Goal: Task Accomplishment & Management: Use online tool/utility

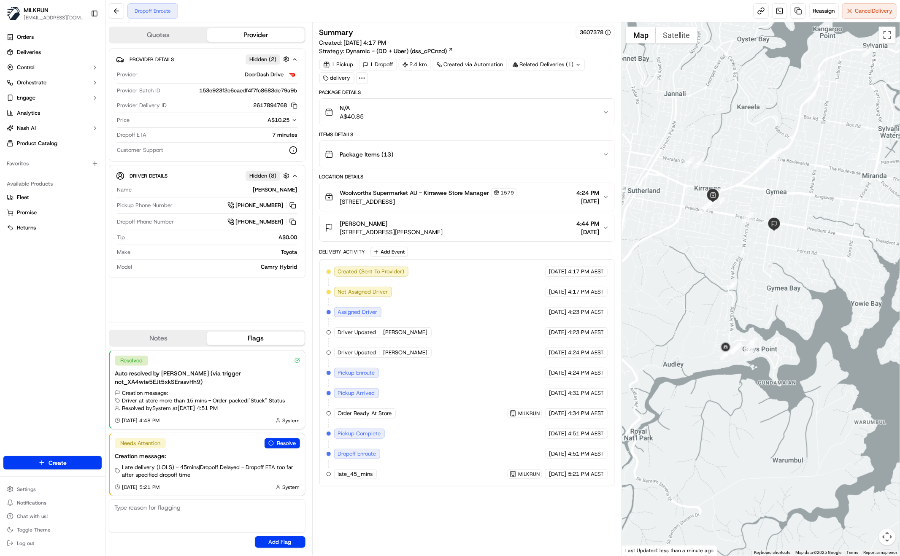
click at [236, 313] on div "Provider Details Hidden ( 2 ) Provider DoorDash Drive Provider Batch ID 153e923…" at bounding box center [207, 182] width 197 height 267
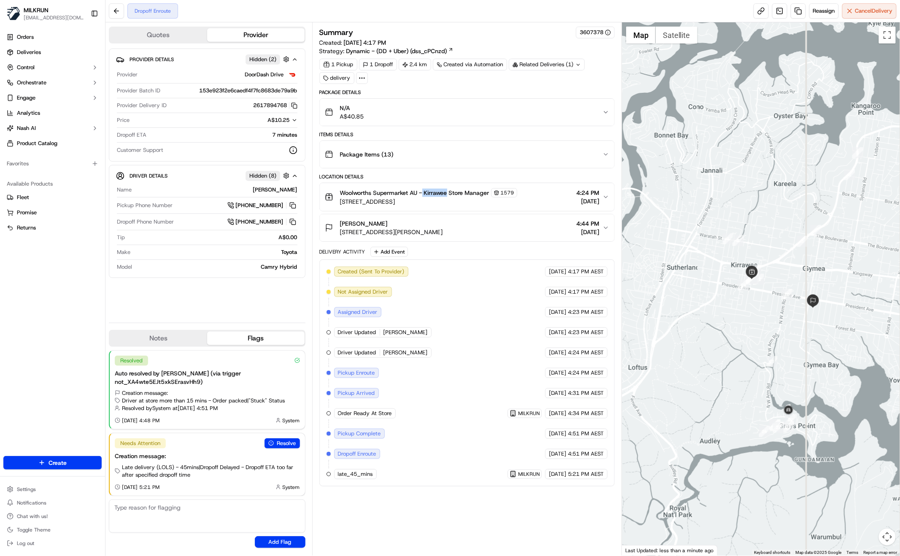
drag, startPoint x: 428, startPoint y: 191, endPoint x: 448, endPoint y: 191, distance: 19.4
click at [448, 191] on span "Woolworths Supermarket AU - Kirrawee Store Manager" at bounding box center [414, 193] width 149 height 8
click at [259, 316] on div "Provider Details Hidden ( 2 ) Provider DoorDash Drive Provider Batch ID 153e923…" at bounding box center [207, 182] width 197 height 267
drag, startPoint x: 188, startPoint y: 307, endPoint x: 223, endPoint y: 314, distance: 36.1
click at [188, 307] on div "Provider Details Hidden ( 2 ) Provider DoorDash Drive Provider Batch ID 153e923…" at bounding box center [207, 182] width 197 height 267
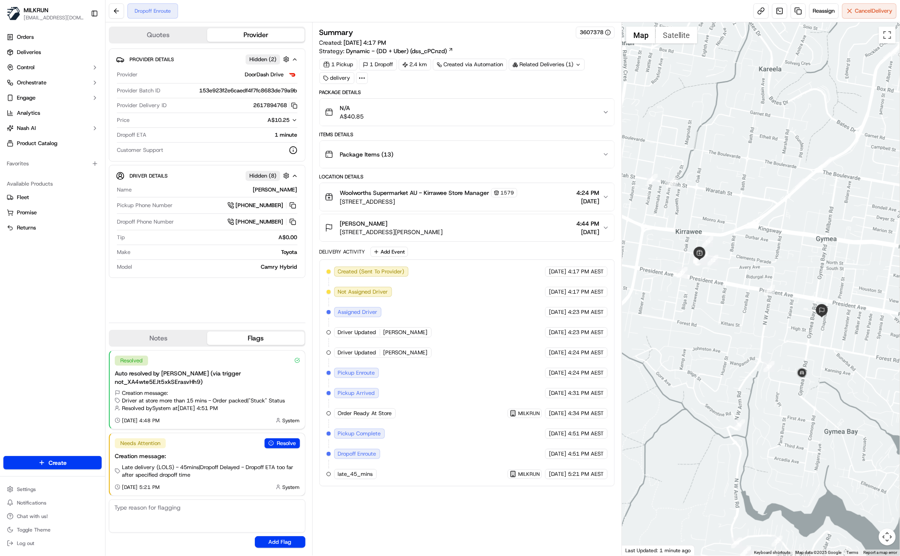
click at [244, 326] on div "Quotes Provider Provider Details Hidden ( 2 ) Provider DoorDash Drive Provider …" at bounding box center [208, 288] width 207 height 533
click at [155, 316] on div "Provider Details Hidden ( 2 ) Provider DoorDash Drive Provider Batch ID 153e923…" at bounding box center [207, 182] width 197 height 267
click at [174, 313] on div "Provider Details Hidden ( 2 ) Provider DoorDash Drive Provider Batch ID 153e923…" at bounding box center [207, 182] width 197 height 267
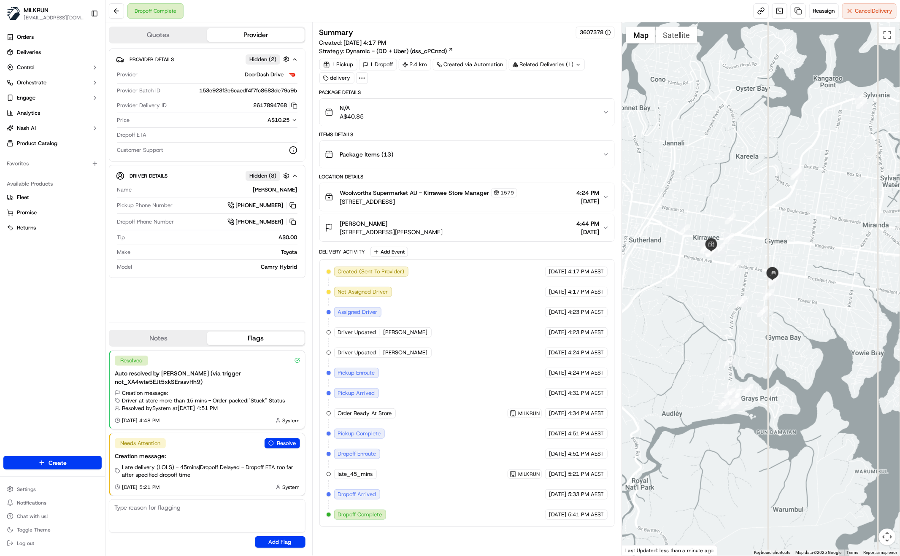
click at [219, 302] on div "Provider Details Hidden ( 2 ) Provider DoorDash Drive Provider Batch ID 153e923…" at bounding box center [207, 182] width 197 height 267
click at [68, 295] on div "Orders Deliveries Control Orchestrate Engage Analytics [PERSON_NAME] Product Ca…" at bounding box center [52, 238] width 105 height 422
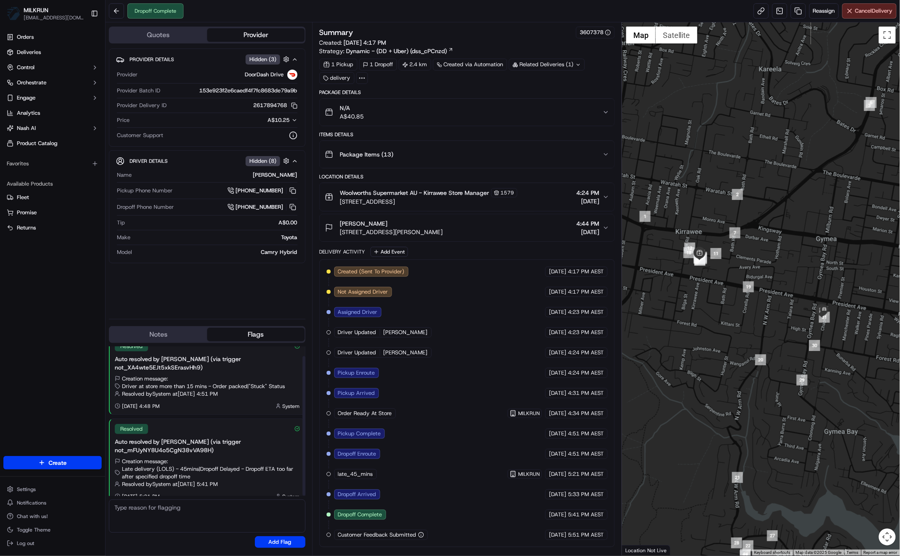
click at [172, 310] on div "Provider Details Hidden ( 3 ) Provider DoorDash Drive Provider Batch ID 153e923…" at bounding box center [207, 181] width 197 height 264
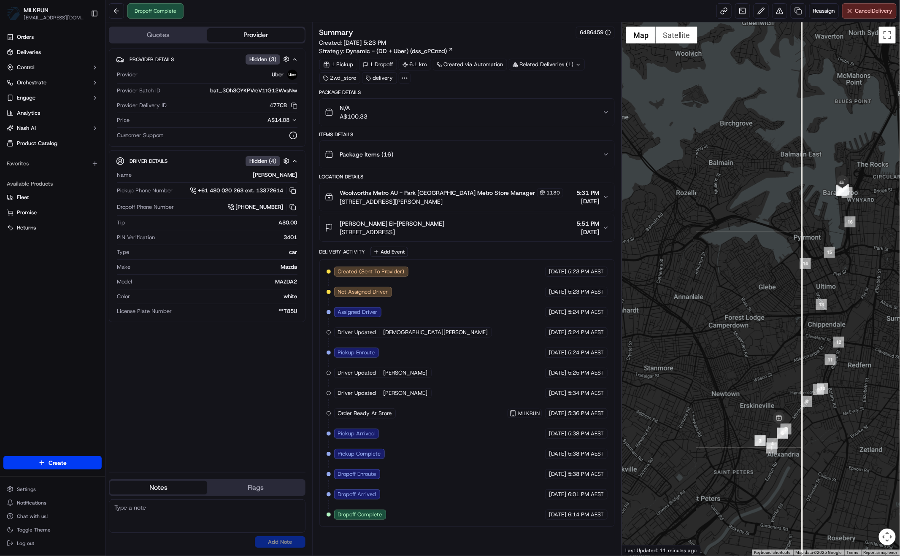
drag, startPoint x: 831, startPoint y: 258, endPoint x: 818, endPoint y: 266, distance: 15.3
click at [818, 266] on div at bounding box center [761, 288] width 278 height 533
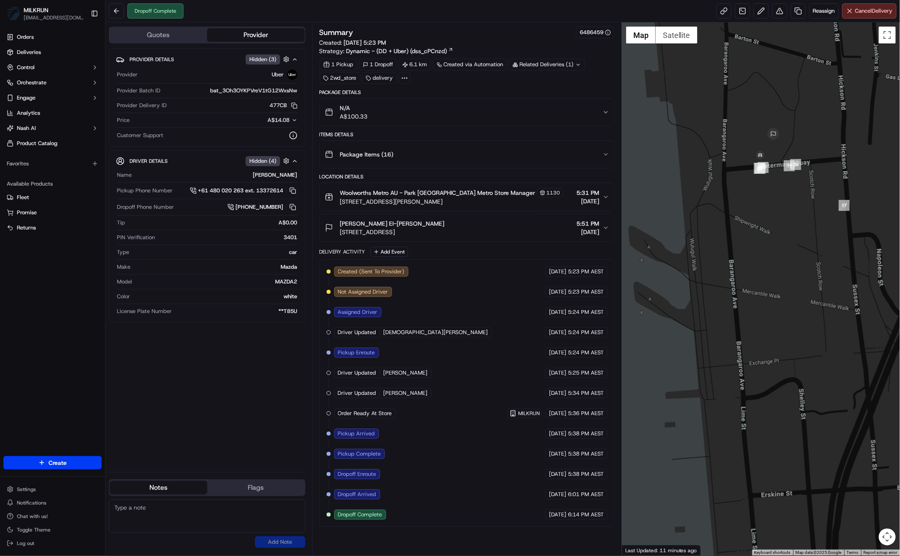
drag, startPoint x: 181, startPoint y: 391, endPoint x: 195, endPoint y: 393, distance: 14.0
click at [181, 391] on div "Provider Details Hidden ( 3 ) Provider Uber Provider Batch ID bat_3Oh3OYKPVreV1…" at bounding box center [207, 257] width 197 height 417
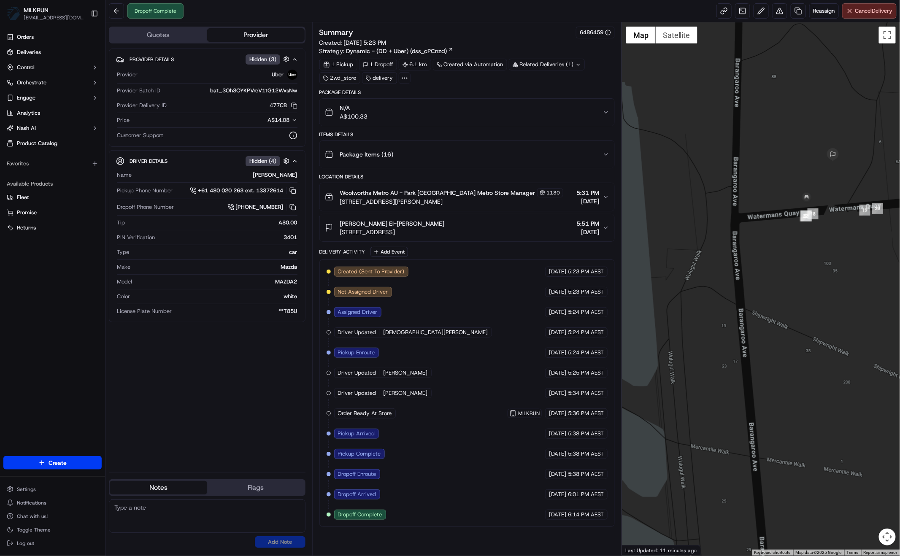
drag, startPoint x: 822, startPoint y: 167, endPoint x: 829, endPoint y: 165, distance: 7.1
click at [823, 167] on div at bounding box center [761, 288] width 278 height 533
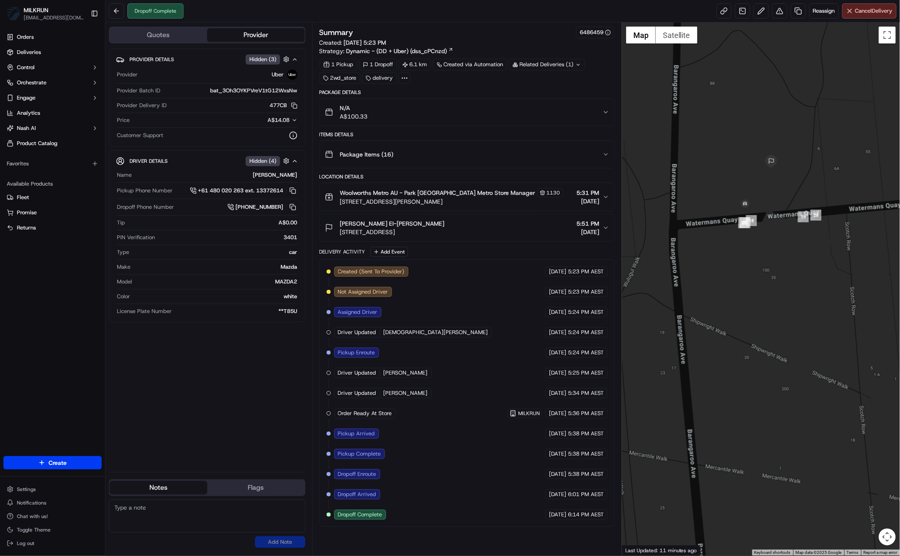
click at [273, 397] on div "Provider Details Hidden ( 3 ) Provider Uber Provider Batch ID bat_3Oh3OYKPVreV1…" at bounding box center [207, 257] width 197 height 417
click at [604, 154] on icon "button" at bounding box center [605, 154] width 7 height 7
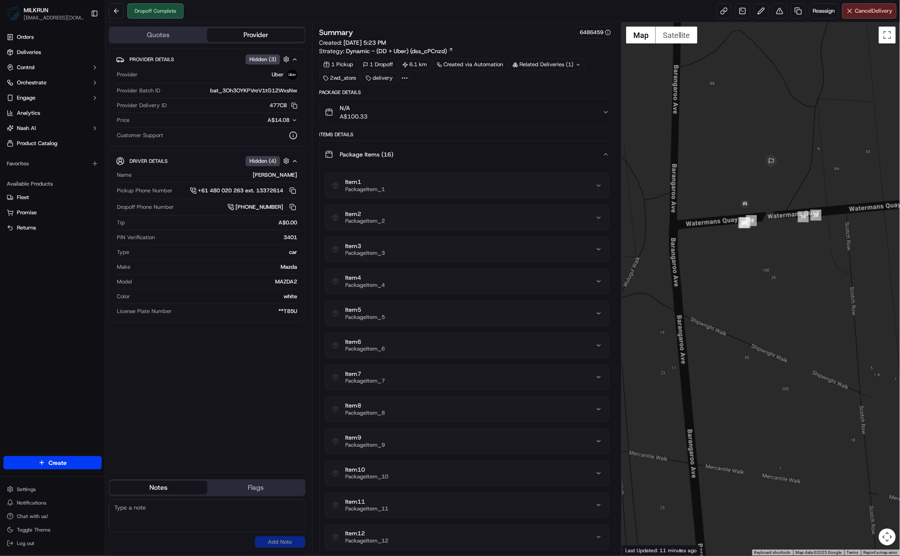
click at [604, 153] on icon "button" at bounding box center [605, 154] width 7 height 7
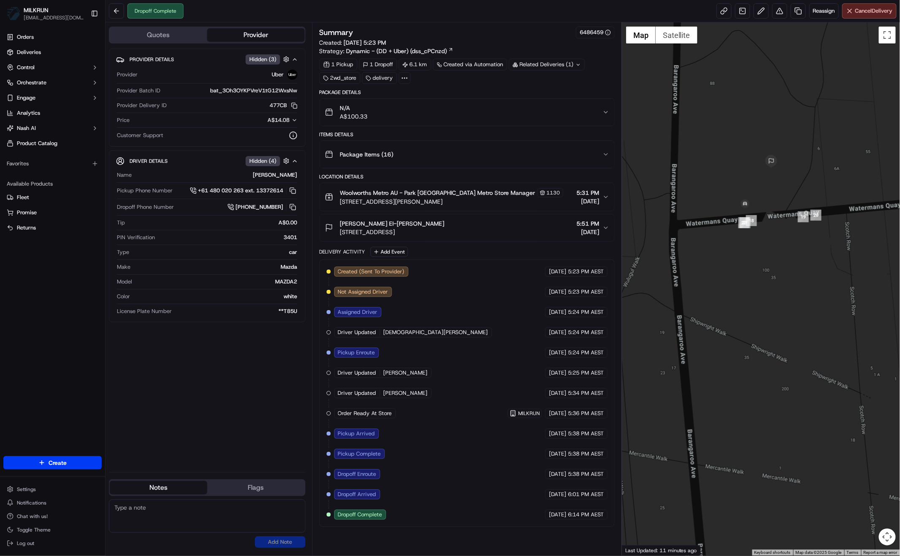
click at [604, 109] on icon "button" at bounding box center [605, 112] width 7 height 7
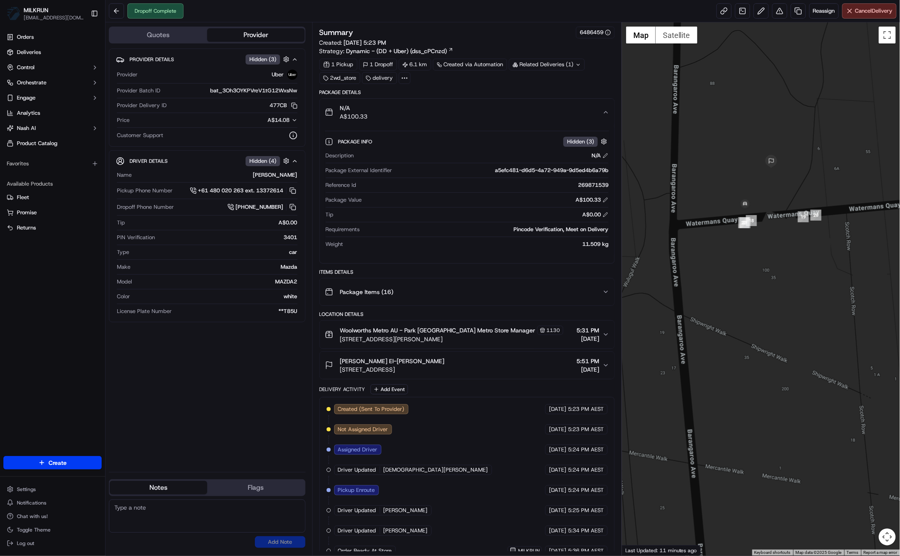
click at [267, 415] on div "Provider Details Hidden ( 3 ) Provider Uber Provider Batch ID bat_3Oh3OYKPVreV1…" at bounding box center [207, 257] width 197 height 417
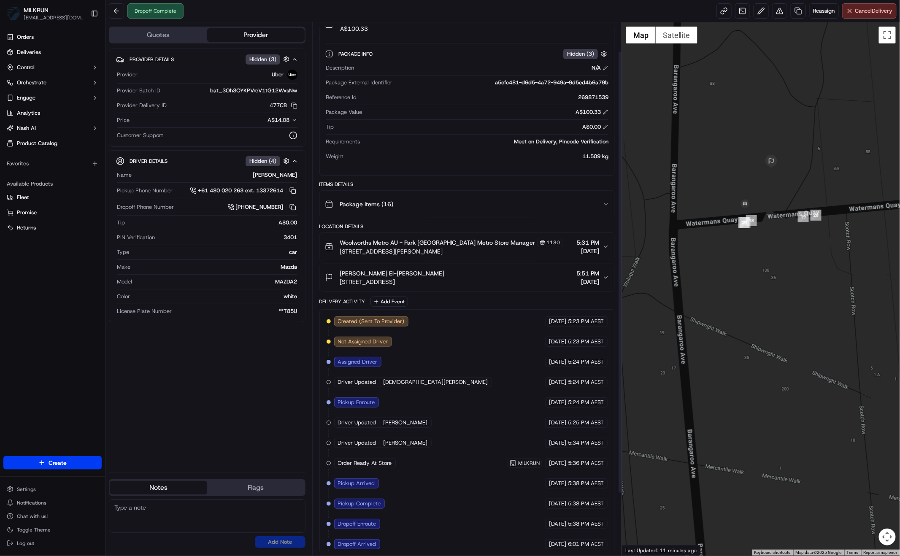
scroll to position [109, 0]
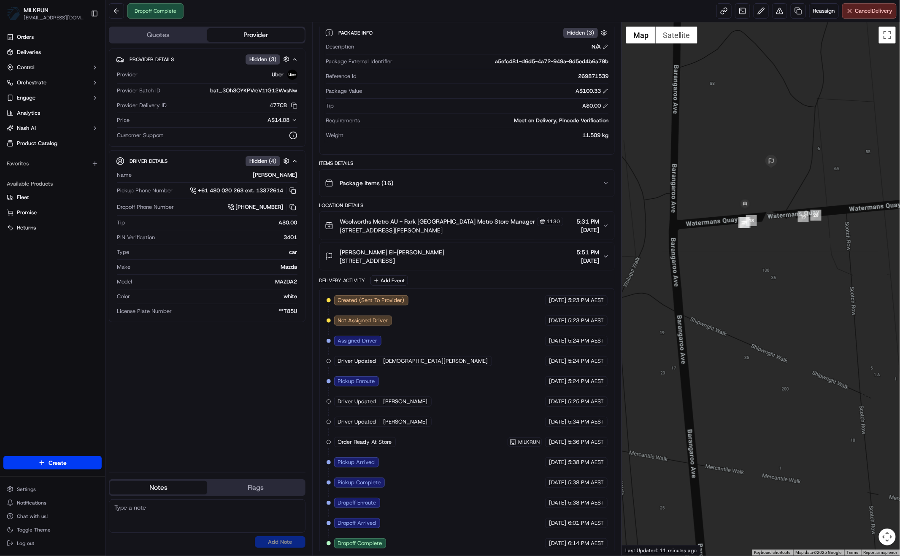
click at [490, 545] on div "Created (Sent To Provider) Uber 17/09/2025 5:23 PM AEST Not Assigned Driver Ube…" at bounding box center [466, 421] width 295 height 267
click at [243, 420] on div "Provider Details Hidden ( 3 ) Provider Uber Provider Batch ID bat_3Oh3OYKPVreV1…" at bounding box center [207, 257] width 197 height 417
click at [443, 492] on div "Created (Sent To Provider) Uber 17/09/2025 5:23 PM AEST Not Assigned Driver Ube…" at bounding box center [466, 421] width 281 height 253
click at [604, 253] on icon "button" at bounding box center [605, 256] width 7 height 7
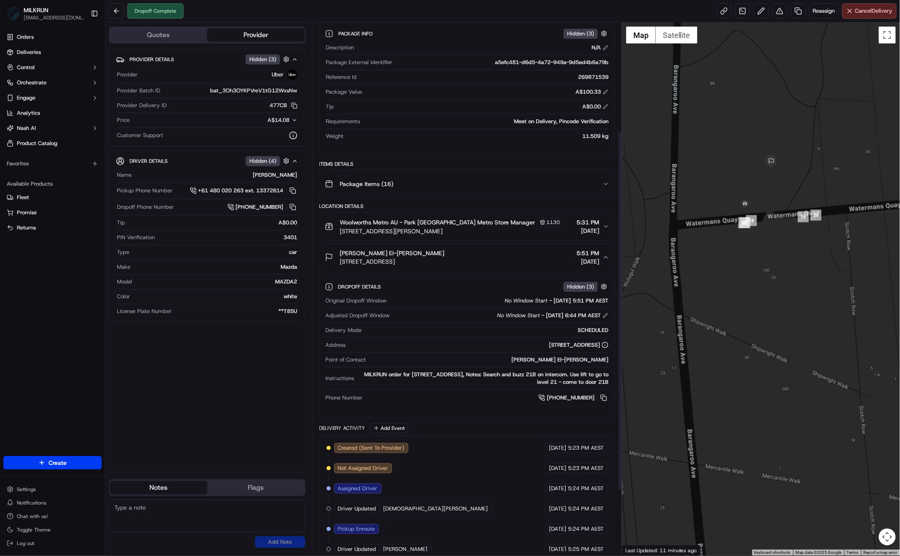
scroll to position [172, 0]
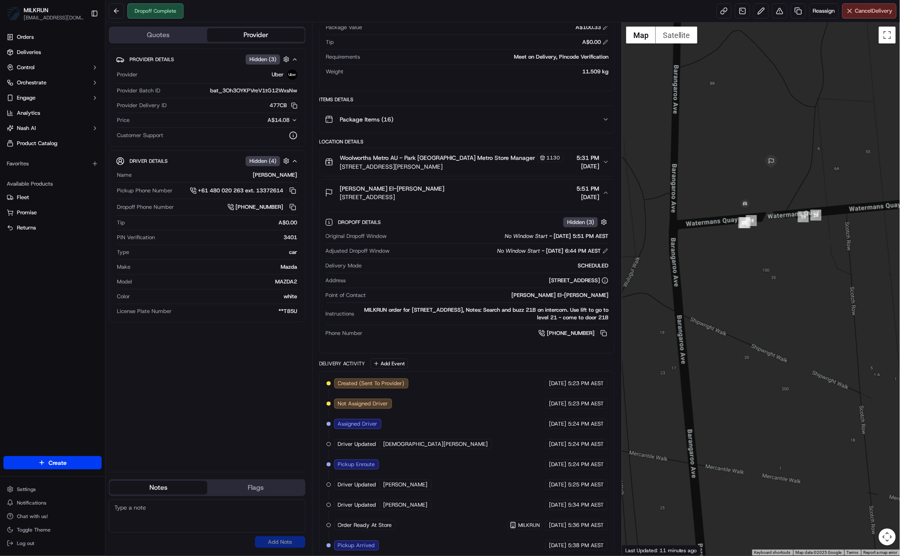
click at [585, 162] on span "[DATE]" at bounding box center [587, 166] width 23 height 8
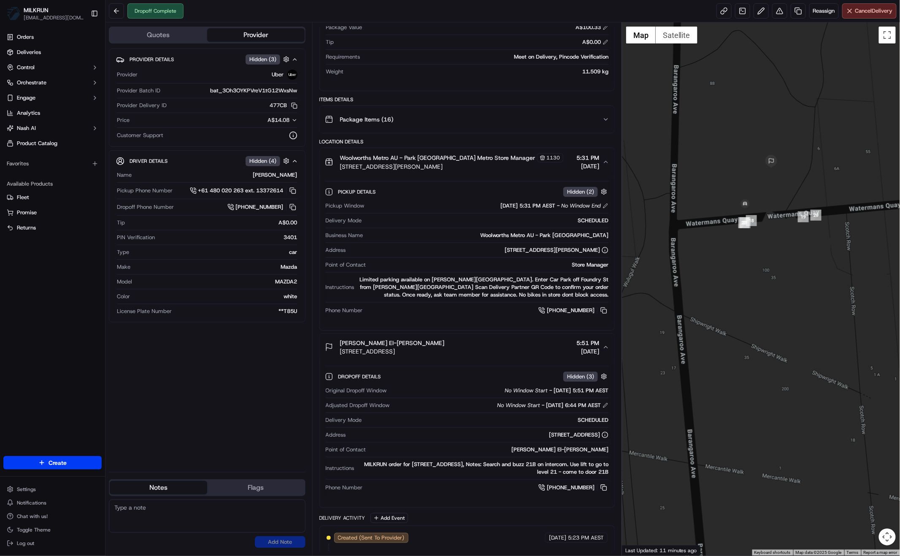
click at [598, 123] on div "Package Items ( 16 )" at bounding box center [464, 119] width 278 height 17
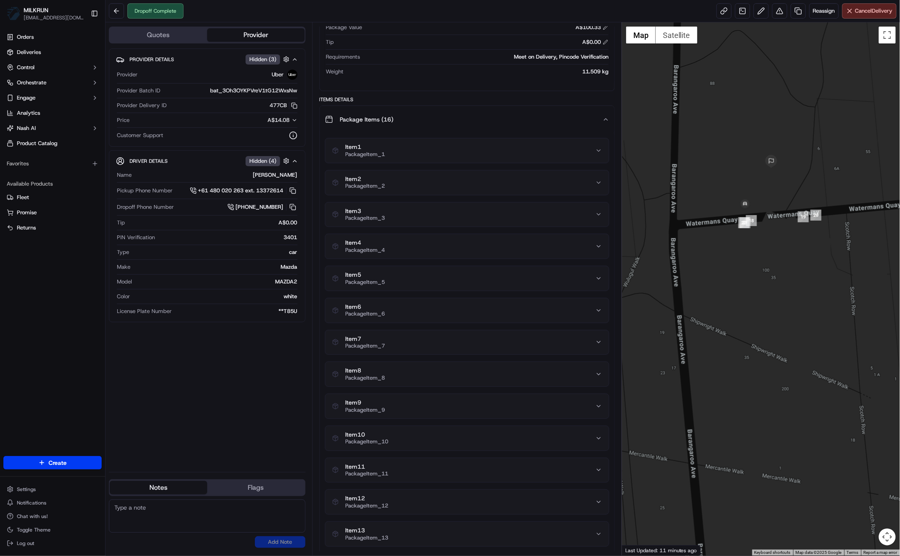
click at [596, 123] on div "Package Items ( 16 )" at bounding box center [464, 119] width 278 height 17
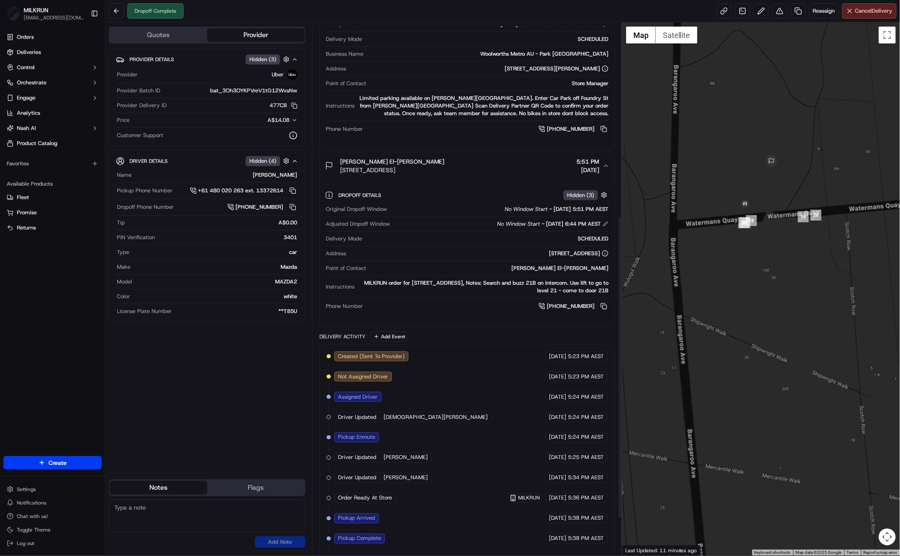
scroll to position [409, 0]
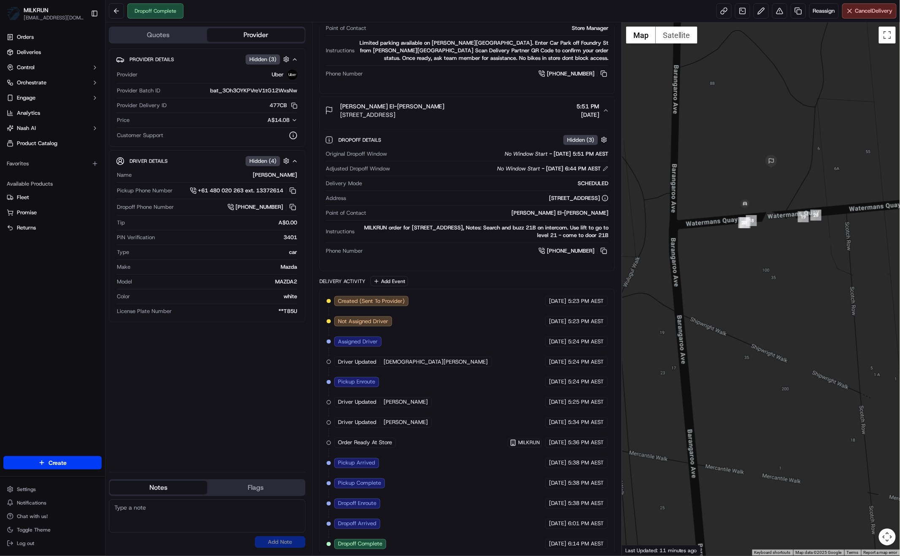
click at [220, 431] on div "Provider Details Hidden ( 3 ) Provider Uber Provider Batch ID bat_3Oh3OYKPVreV1…" at bounding box center [207, 257] width 197 height 417
click at [278, 419] on div "Provider Details Hidden ( 3 ) Provider Uber Provider Batch ID bat_3Oh3OYKPVreV1…" at bounding box center [207, 257] width 197 height 417
click at [248, 407] on div "Provider Details Hidden ( 3 ) Provider Uber Provider Batch ID bat_3Oh3OYKPVreV1…" at bounding box center [207, 257] width 197 height 417
click at [213, 369] on div "Provider Details Hidden ( 3 ) Provider Uber Provider Batch ID bat_3Oh3OYKPVreV1…" at bounding box center [207, 257] width 197 height 417
click at [217, 418] on div "Provider Details Hidden ( 3 ) Provider Uber Provider Batch ID bat_3Oh3OYKPVreV1…" at bounding box center [207, 257] width 197 height 417
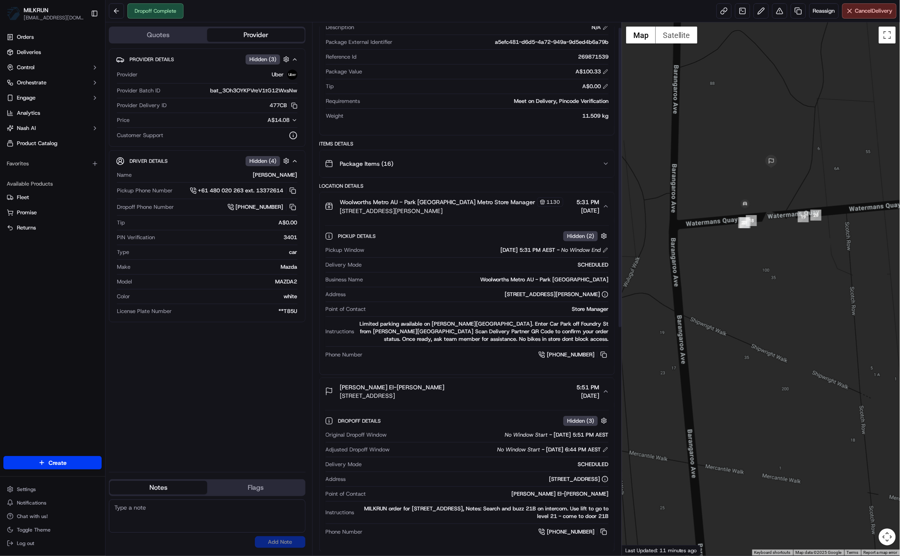
scroll to position [0, 0]
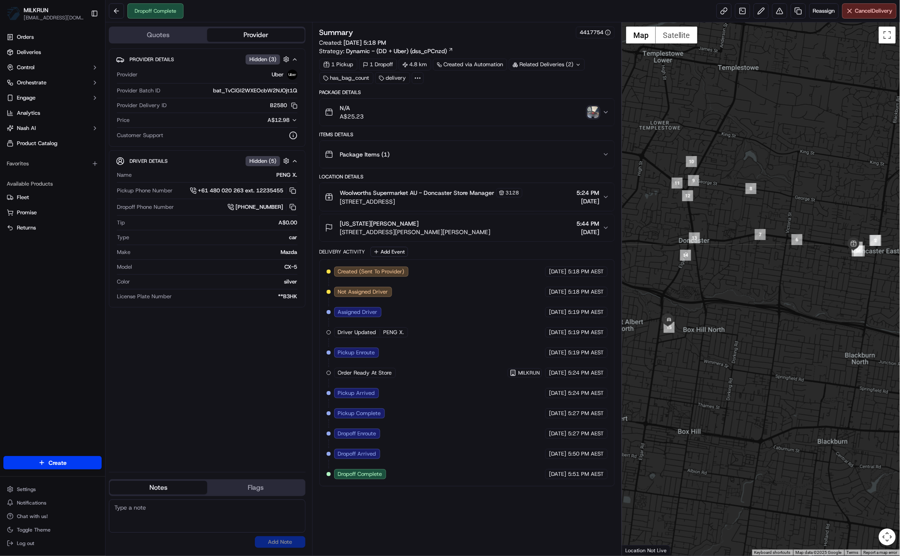
click at [606, 195] on icon "button" at bounding box center [605, 197] width 7 height 7
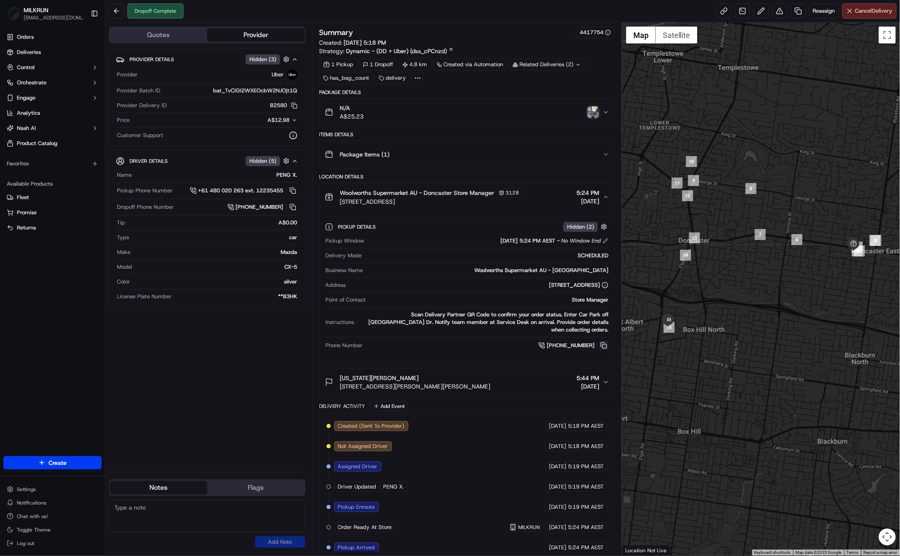
click at [605, 341] on button at bounding box center [603, 345] width 9 height 9
click at [603, 341] on button at bounding box center [603, 345] width 9 height 9
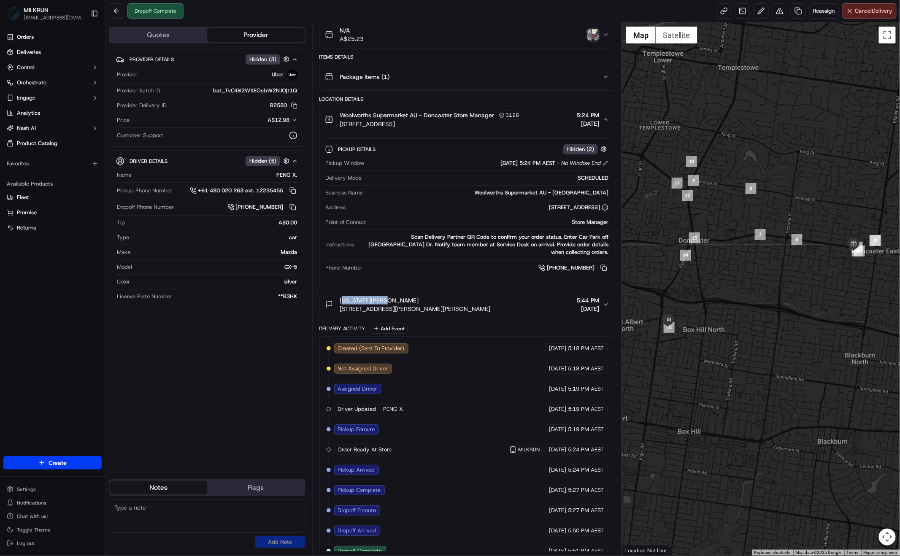
drag, startPoint x: 340, startPoint y: 294, endPoint x: 378, endPoint y: 292, distance: 38.0
click at [378, 296] on span "Georgia Scales" at bounding box center [379, 300] width 79 height 8
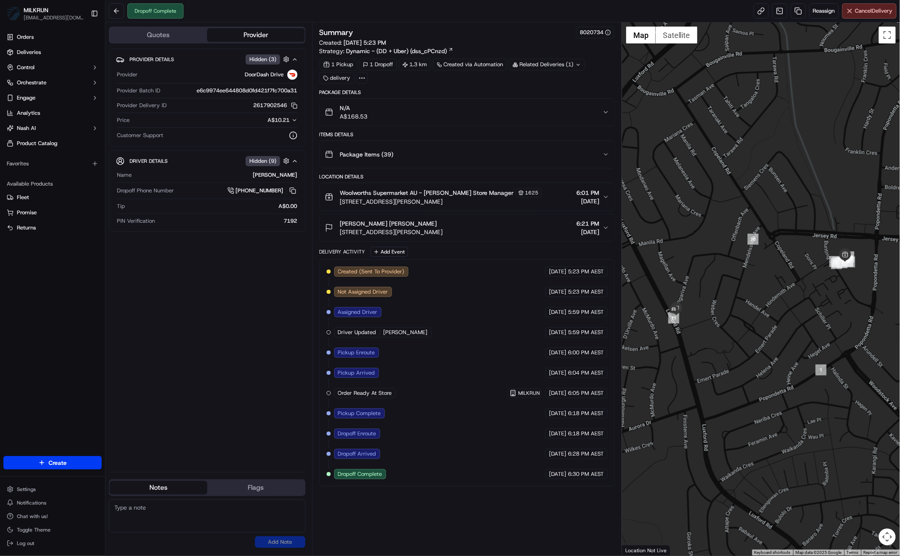
click at [525, 193] on div "Woolworths Supermarket AU - [PERSON_NAME] Store Manager [STREET_ADDRESS][PERSON…" at bounding box center [464, 197] width 278 height 18
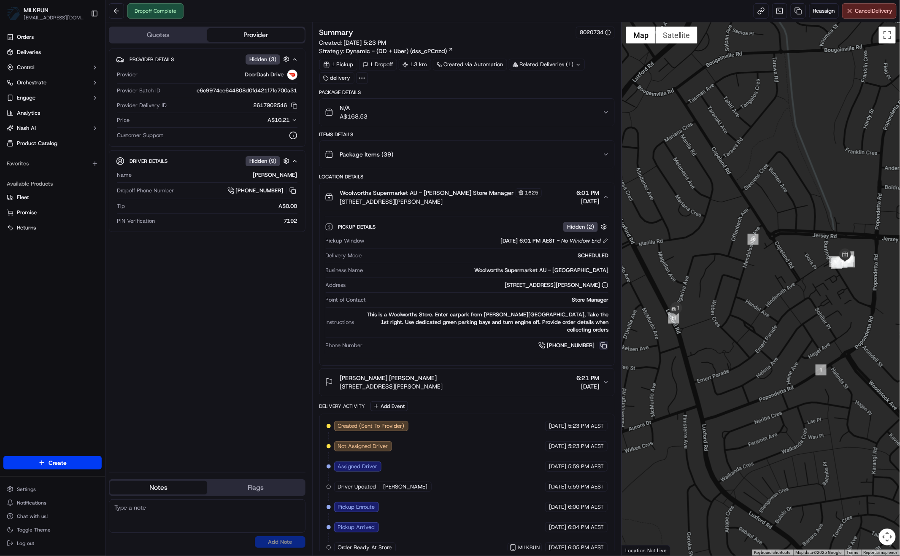
click at [603, 341] on button at bounding box center [603, 345] width 9 height 9
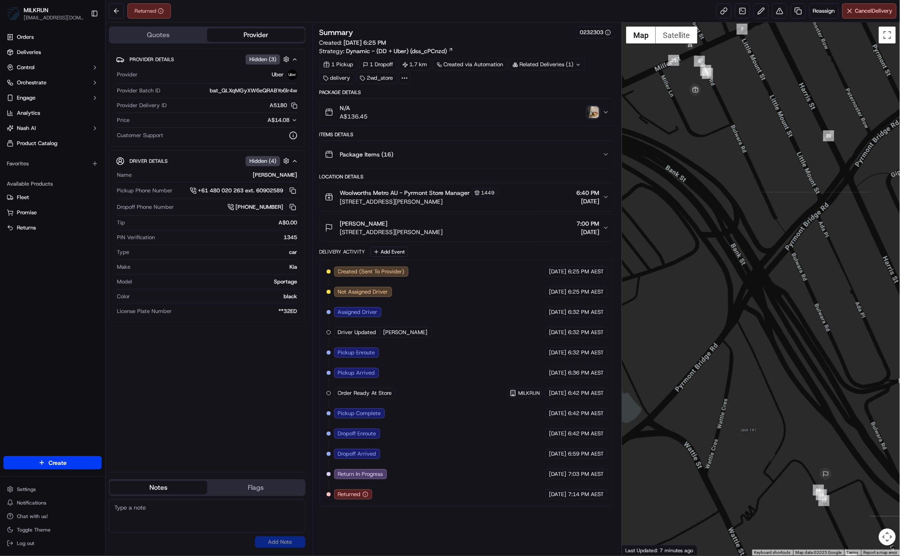
drag, startPoint x: 226, startPoint y: 449, endPoint x: 260, endPoint y: 459, distance: 35.2
click at [226, 449] on div "Provider Details Hidden ( 3 ) Provider Uber Provider Batch ID bat_QLXqMGyXW6eQR…" at bounding box center [207, 257] width 197 height 417
click at [205, 420] on div "Provider Details Hidden ( 3 ) Provider Uber Provider Batch ID bat_QLXqMGyXW6eQR…" at bounding box center [207, 257] width 197 height 417
click at [779, 8] on button at bounding box center [779, 10] width 15 height 15
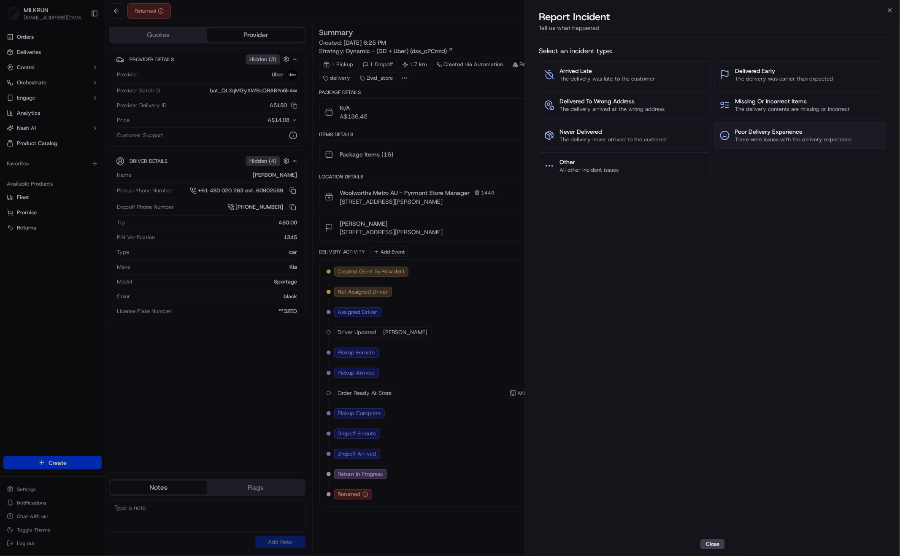
click at [787, 134] on span "Poor Delivery Experience" at bounding box center [793, 131] width 116 height 8
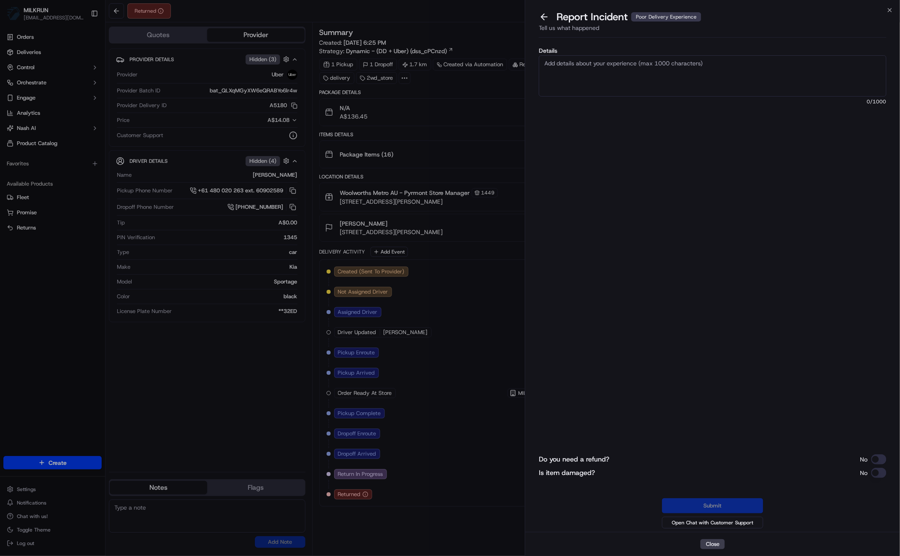
drag, startPoint x: 180, startPoint y: 381, endPoint x: 179, endPoint y: 385, distance: 4.7
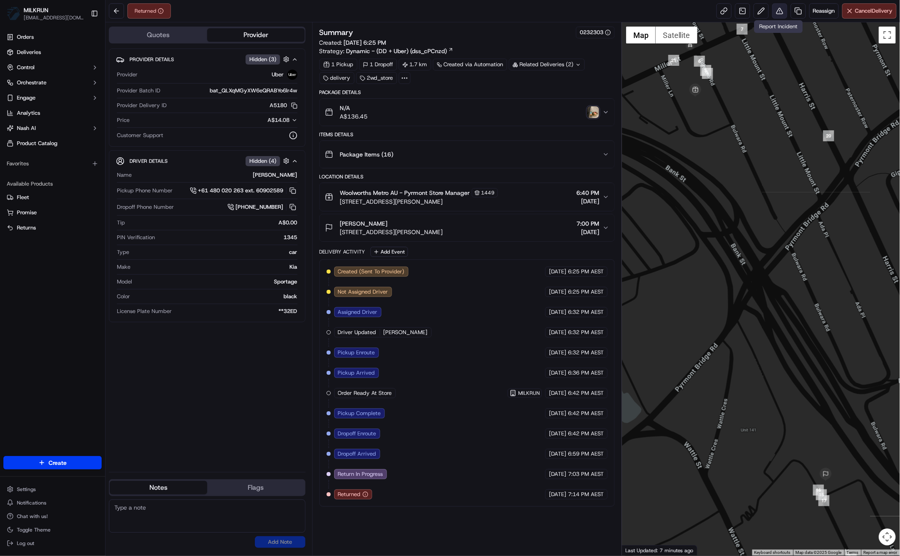
click at [778, 9] on button at bounding box center [779, 10] width 15 height 15
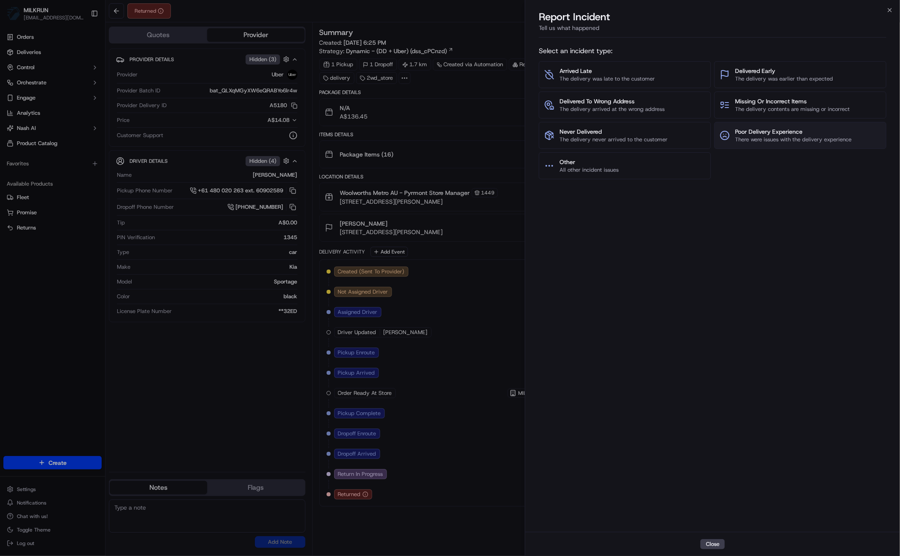
click at [825, 135] on span "Poor Delivery Experience" at bounding box center [793, 131] width 116 height 8
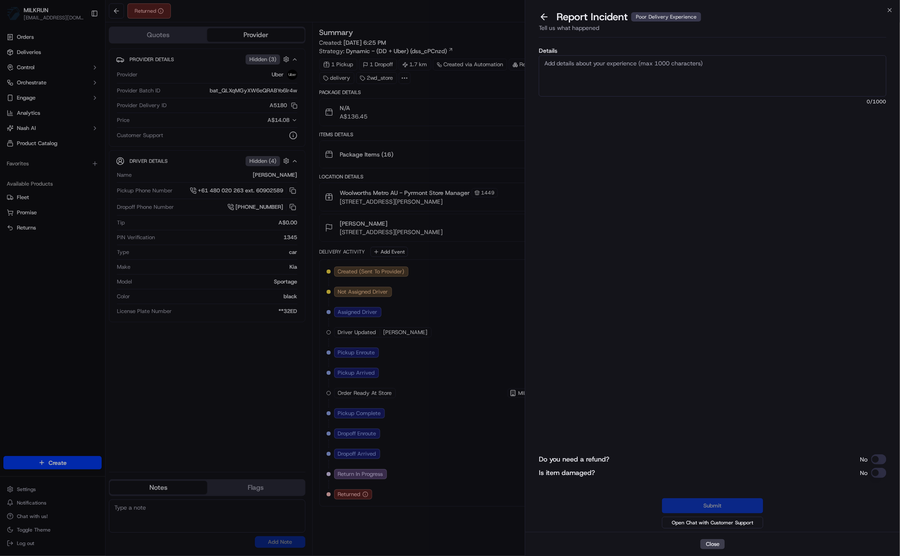
click at [617, 72] on textarea "Details" at bounding box center [713, 75] width 348 height 41
paste textarea "Customer was furious regarding the poor delivery experience with this driver. T…"
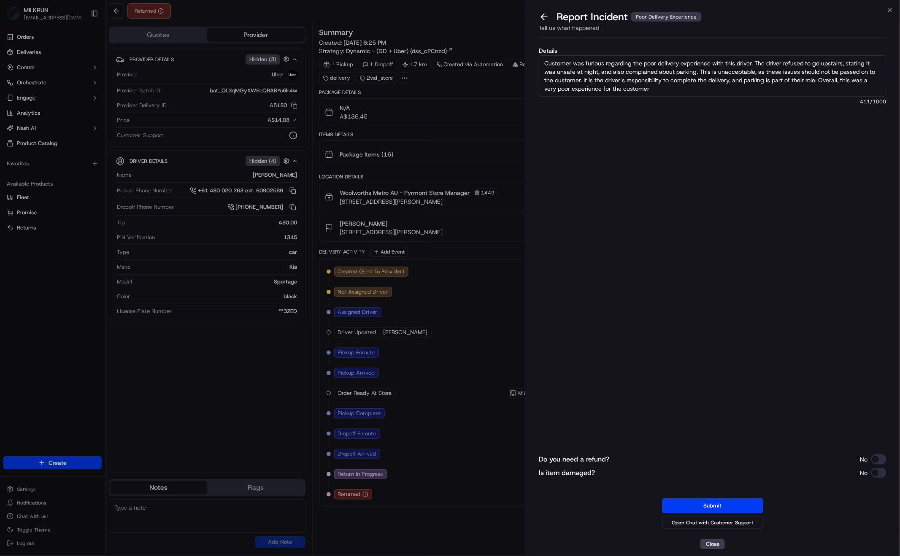
drag, startPoint x: 663, startPoint y: 89, endPoint x: 555, endPoint y: 57, distance: 112.5
click at [554, 57] on textarea "Customer was furious regarding the poor delivery experience with this driver. T…" at bounding box center [713, 75] width 348 height 41
click at [670, 90] on textarea "Customer was furious regarding the poor delivery experience with this driver. T…" at bounding box center [713, 75] width 348 height 41
click at [649, 88] on textarea "Customer was furious regarding the poor delivery experience with this driver. T…" at bounding box center [713, 75] width 348 height 41
type textarea "Customer was furious regarding the poor delivery experience with this driver. T…"
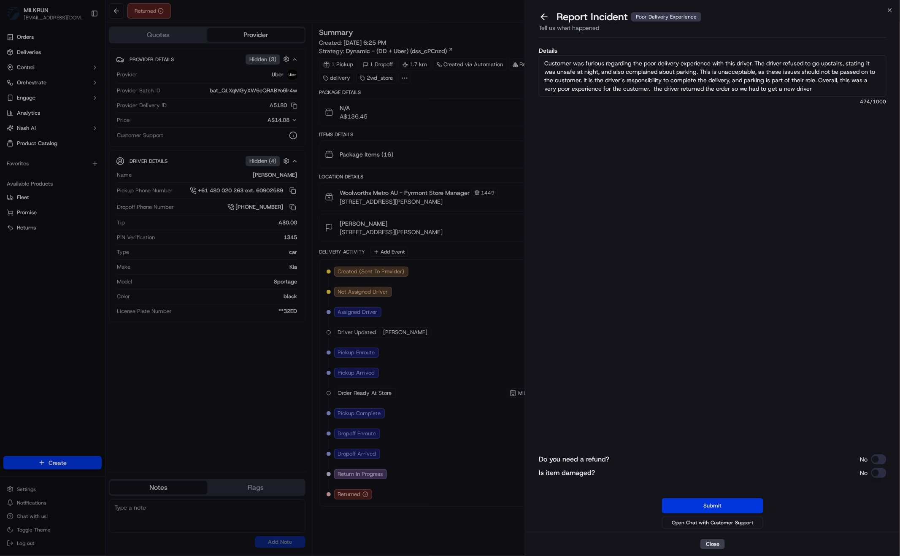
click at [708, 508] on button "Submit" at bounding box center [712, 505] width 101 height 15
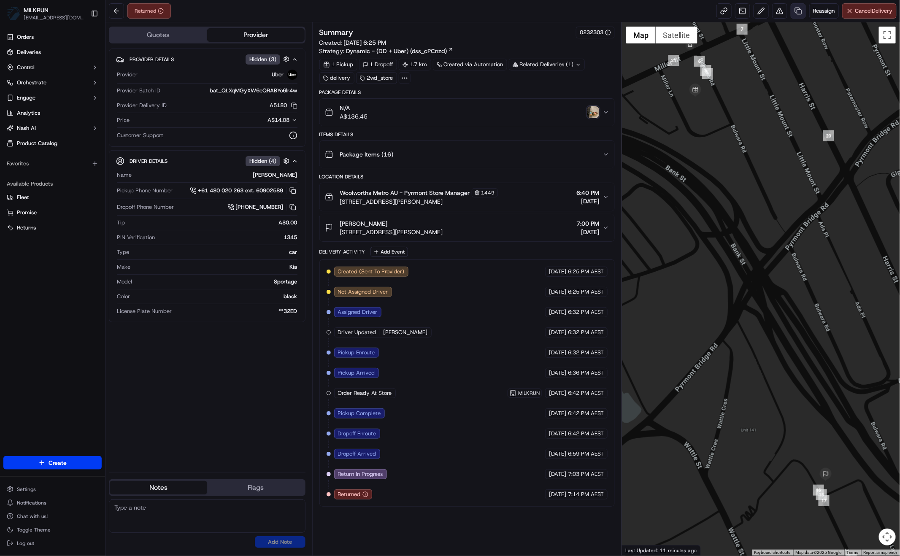
click at [799, 8] on link at bounding box center [797, 10] width 15 height 15
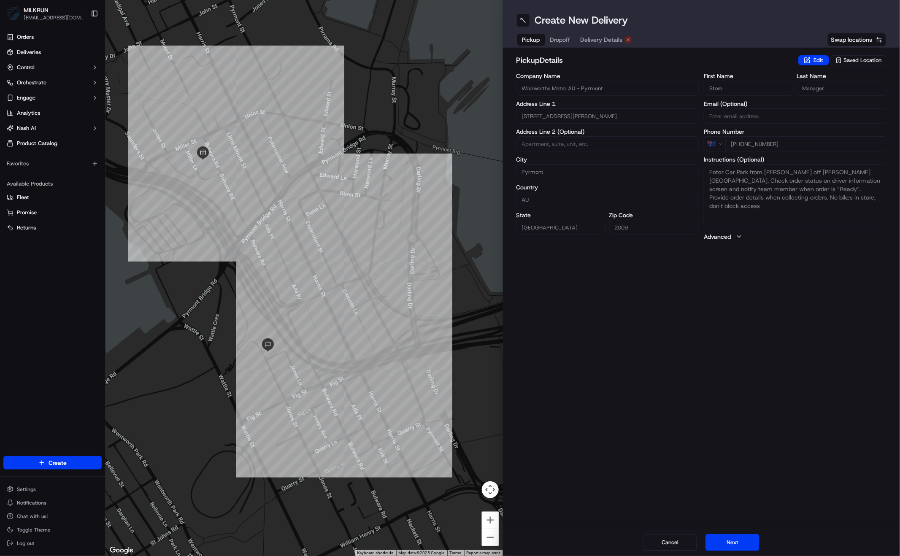
click at [597, 40] on span "Delivery Details" at bounding box center [601, 39] width 42 height 8
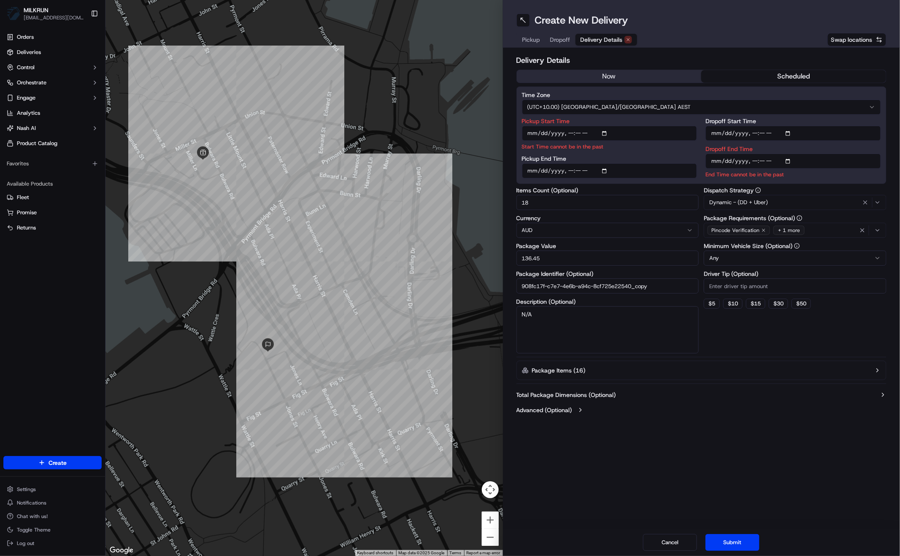
click at [623, 81] on button "now" at bounding box center [609, 76] width 185 height 13
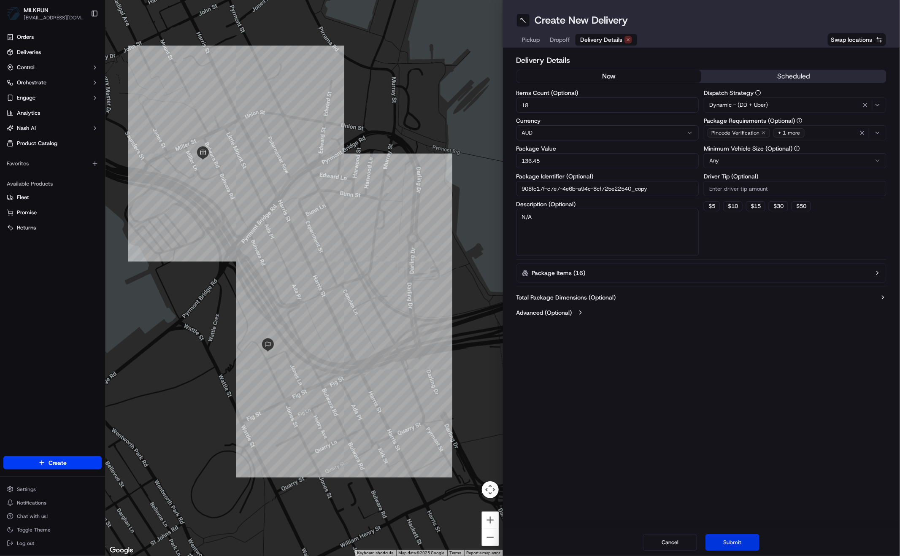
click at [731, 542] on button "Submit" at bounding box center [732, 542] width 54 height 17
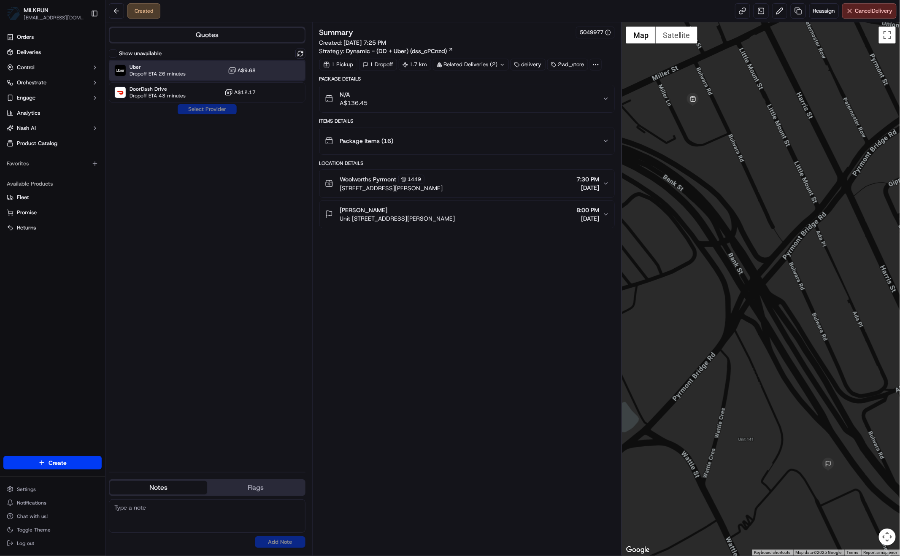
click at [200, 73] on div "Uber Dropoff ETA 26 minutes A$9.68" at bounding box center [207, 70] width 197 height 20
click at [205, 109] on button "Assign Provider" at bounding box center [207, 109] width 60 height 10
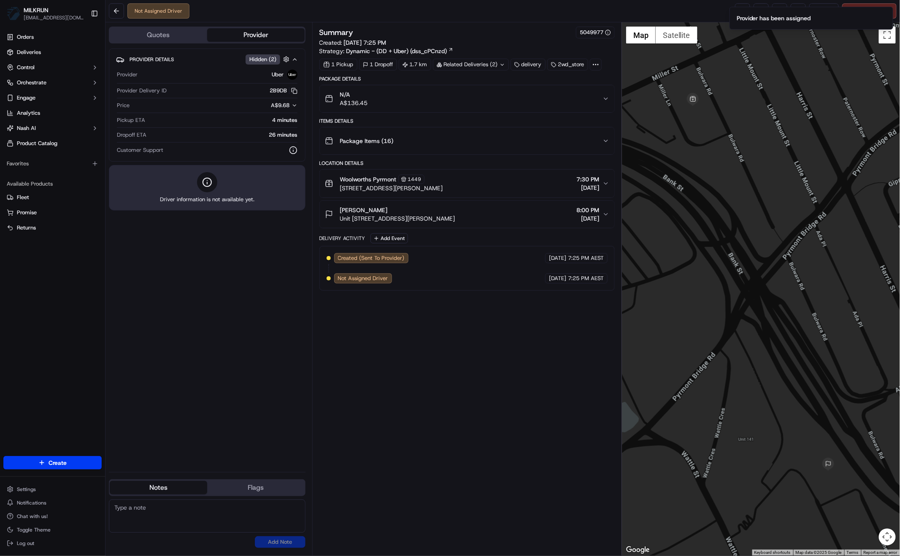
click at [595, 136] on div "Package Items ( 16 )" at bounding box center [464, 140] width 278 height 17
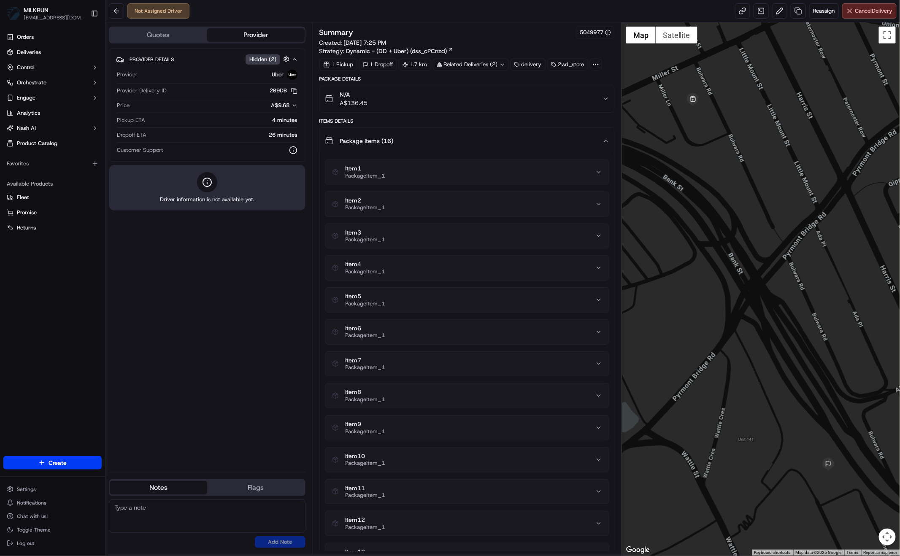
click at [594, 135] on div "Package Items ( 16 )" at bounding box center [464, 140] width 278 height 17
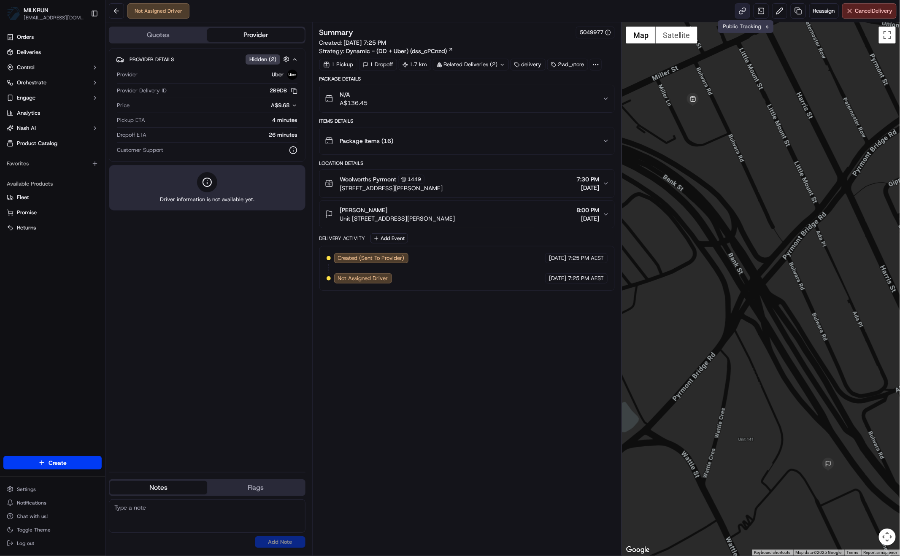
click at [743, 11] on link at bounding box center [742, 10] width 15 height 15
click at [218, 374] on div "Provider Details Hidden ( 2 ) Provider Uber Provider Delivery ID 2B9DB Copy del…" at bounding box center [207, 257] width 197 height 417
drag, startPoint x: 463, startPoint y: 380, endPoint x: 459, endPoint y: 380, distance: 4.3
click at [463, 379] on div "Summary 5049977 Created: [DATE] 7:25 PM Strategy: Dynamic - (DD + Uber) (dss_cP…" at bounding box center [466, 289] width 295 height 525
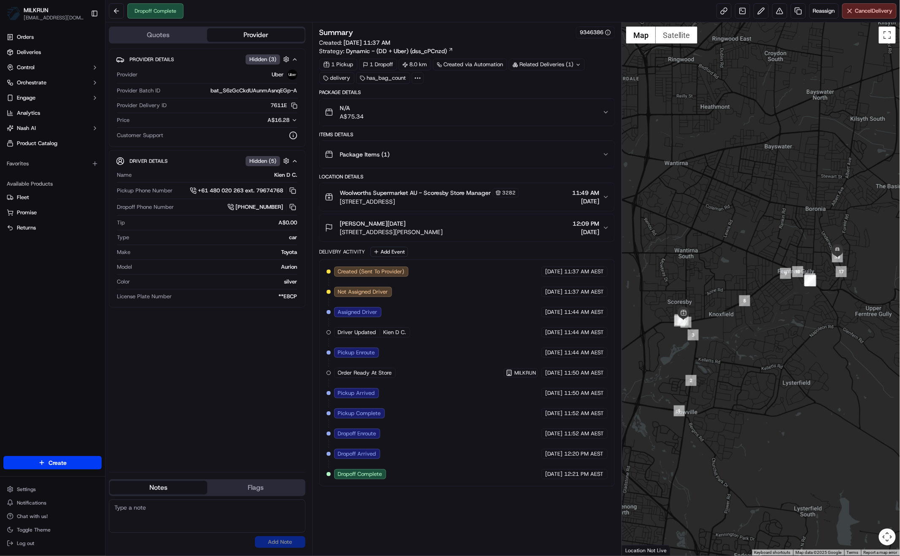
click at [223, 424] on div "Provider Details Hidden ( 3 ) Provider Uber Provider Batch ID bat_S6zGcCkdUAunm…" at bounding box center [207, 257] width 197 height 417
click at [485, 197] on span "[STREET_ADDRESS]" at bounding box center [429, 201] width 179 height 8
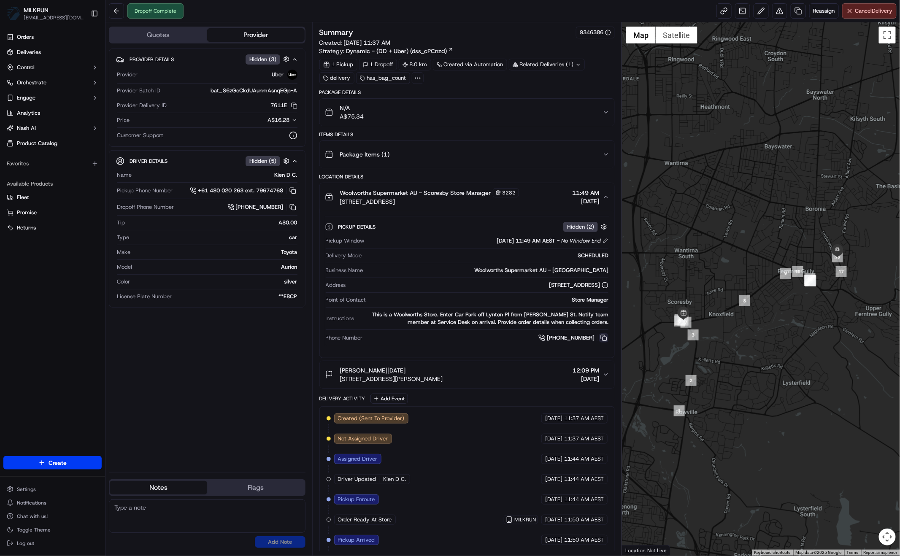
click at [605, 337] on button at bounding box center [603, 337] width 9 height 9
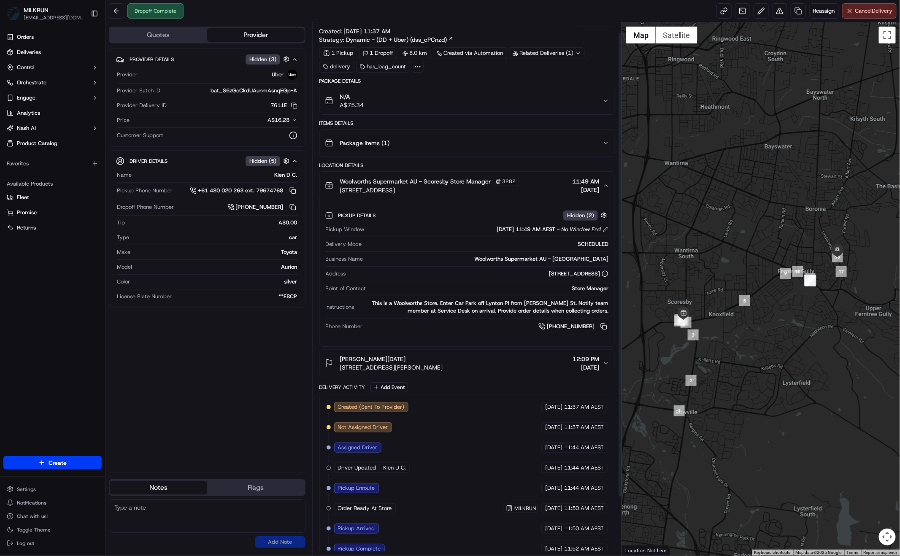
scroll to position [78, 0]
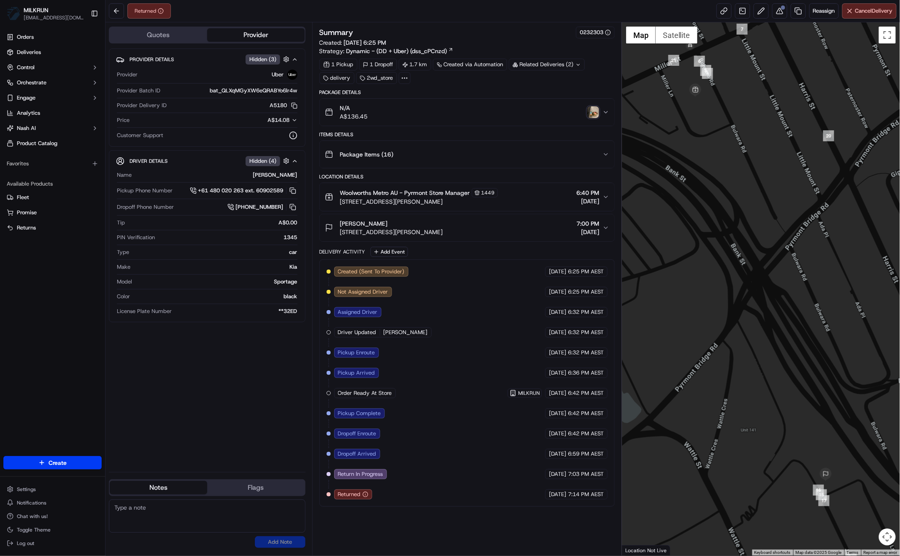
click at [496, 205] on button "Woolworths Metro AU - Pyrmont Store Manager 1449 [STREET_ADDRESS][PERSON_NAME] …" at bounding box center [467, 197] width 294 height 28
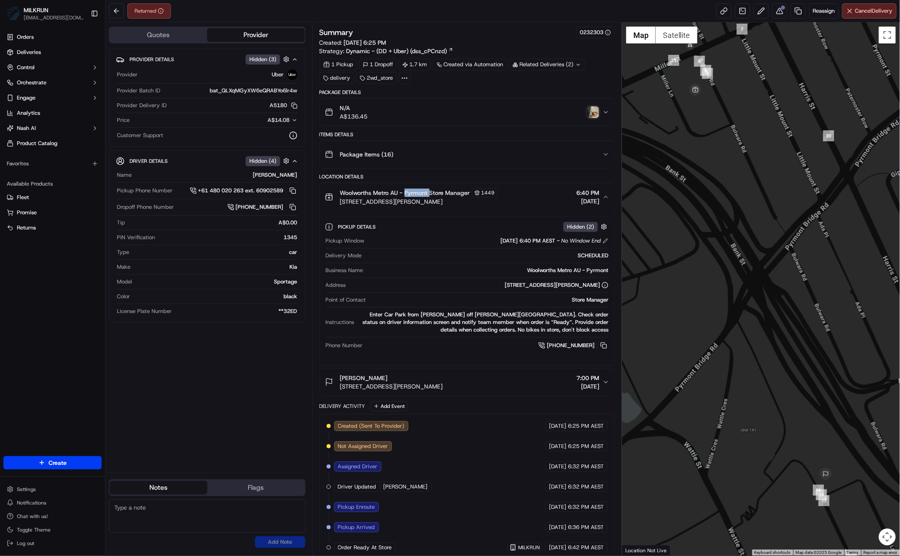
drag, startPoint x: 404, startPoint y: 191, endPoint x: 450, endPoint y: 193, distance: 46.0
click at [430, 192] on span "Woolworths Metro AU - Pyrmont Store Manager" at bounding box center [405, 193] width 130 height 8
drag, startPoint x: 605, startPoint y: 344, endPoint x: 73, endPoint y: 0, distance: 633.2
click at [605, 343] on button at bounding box center [603, 345] width 9 height 9
